Goal: Information Seeking & Learning: Learn about a topic

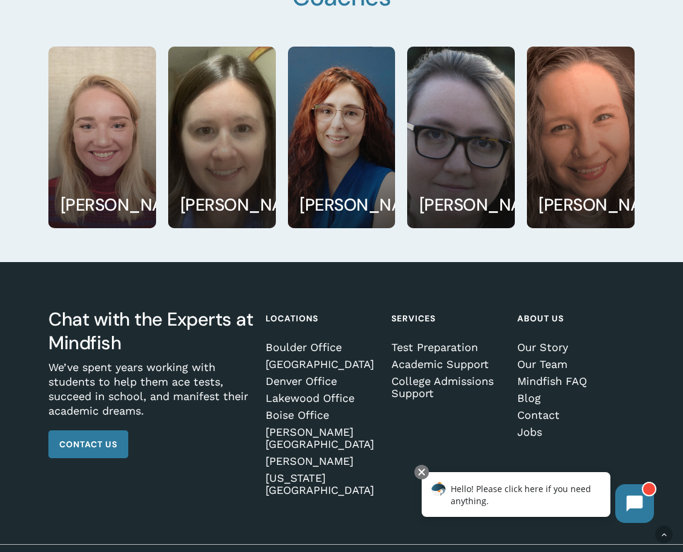
scroll to position [1942, 0]
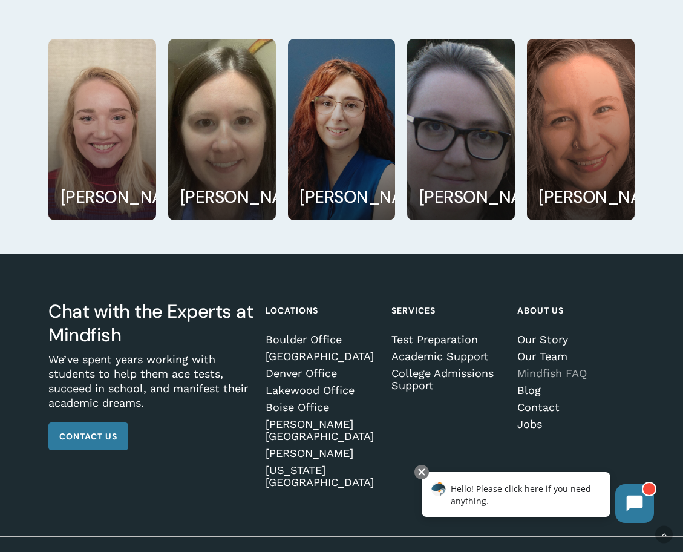
click at [562, 376] on link "Mindfish FAQ" at bounding box center [574, 373] width 114 height 12
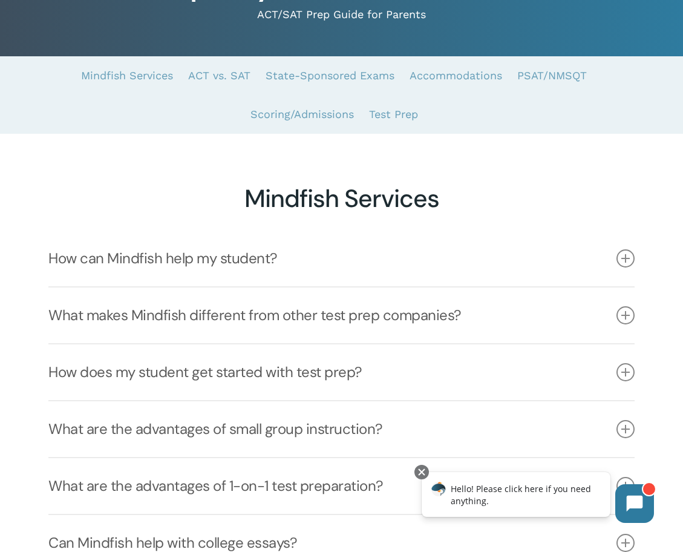
scroll to position [130, 0]
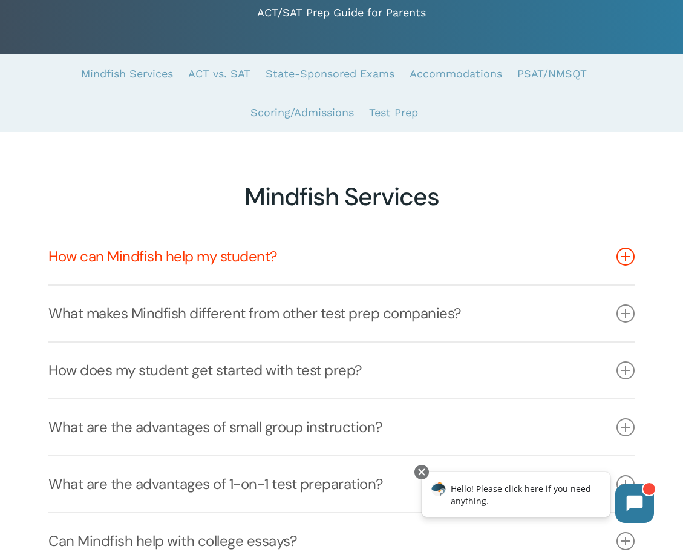
click at [627, 251] on icon at bounding box center [626, 256] width 18 height 18
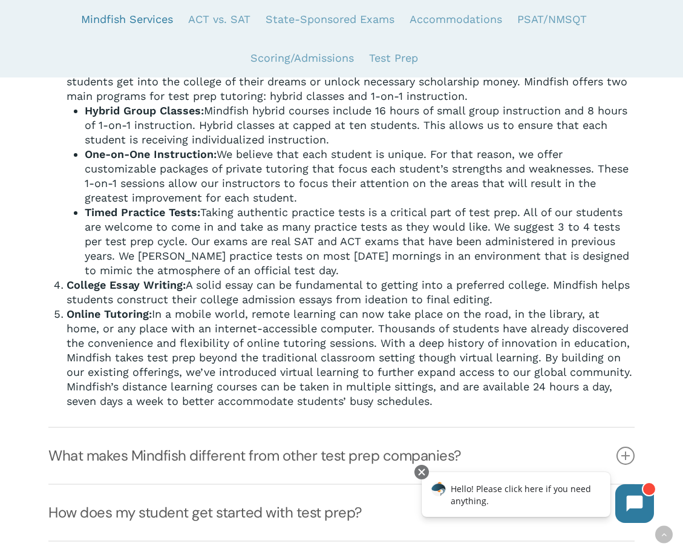
scroll to position [503, 0]
